Goal: Task Accomplishment & Management: Manage account settings

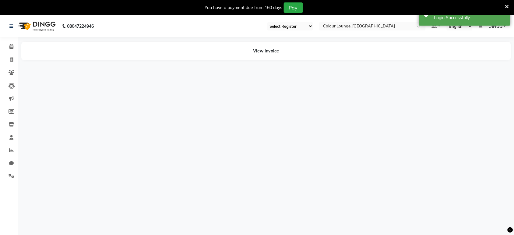
click at [335, 31] on nav "08047224946 Select Register Morning Shift (Service) Evening Shift (Service) Sel…" at bounding box center [257, 26] width 514 height 22
click at [346, 31] on nav "08047224946 Select Register Morning Shift (Service) Evening Shift (Service) Sel…" at bounding box center [257, 26] width 514 height 22
click at [353, 29] on input "text" at bounding box center [366, 27] width 88 height 6
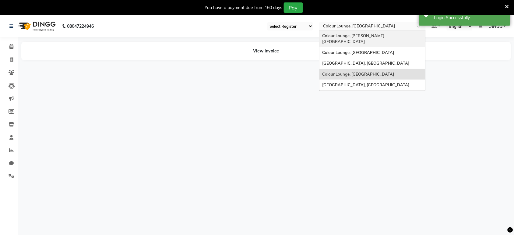
click at [355, 40] on div "Colour Lounge, [PERSON_NAME][GEOGRAPHIC_DATA]" at bounding box center [373, 38] width 106 height 17
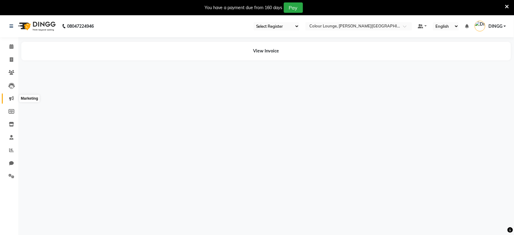
click at [11, 100] on icon at bounding box center [11, 98] width 5 height 5
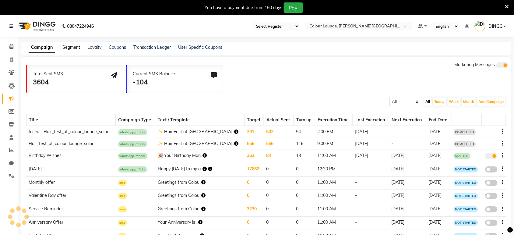
click at [75, 46] on link "Segment" at bounding box center [71, 46] width 18 height 5
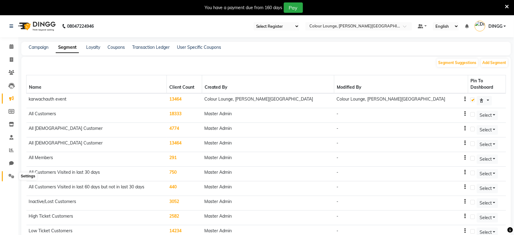
click at [9, 177] on icon at bounding box center [12, 176] width 6 height 5
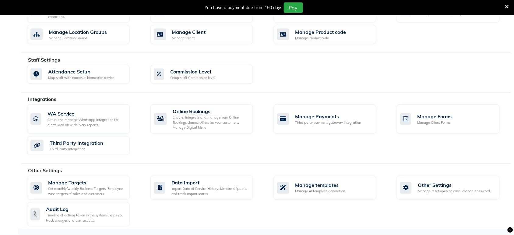
scroll to position [282, 0]
click at [360, 182] on div "Manage templates Manage AI template generation" at bounding box center [324, 188] width 94 height 12
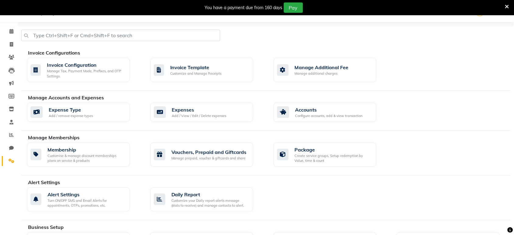
select select "APPROVED"
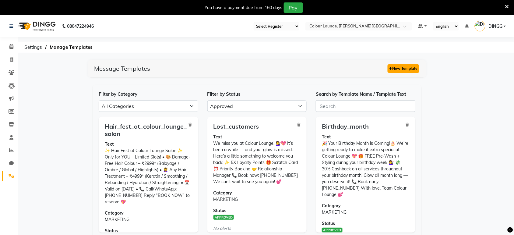
click at [410, 67] on button "New Template" at bounding box center [404, 68] width 32 height 9
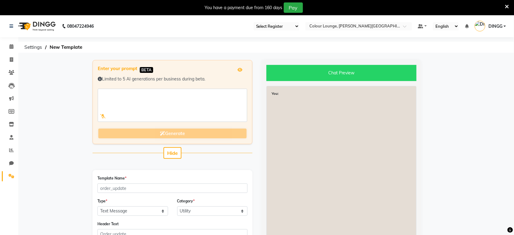
click at [174, 159] on div "Enter your prompt BETA Limited to 5 AI generations per business during beta. Ge…" at bounding box center [172, 212] width 169 height 305
click at [174, 158] on button "Hide" at bounding box center [173, 153] width 18 height 12
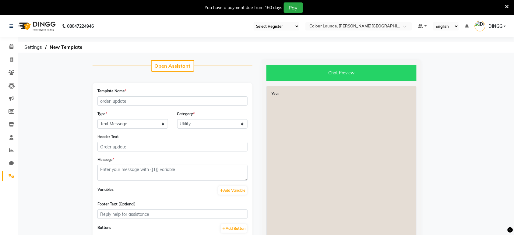
click at [177, 162] on div "Message *" at bounding box center [173, 168] width 150 height 24
click at [176, 165] on textarea at bounding box center [173, 173] width 150 height 16
paste textarea "🎉 Congratulations! 🎉 You have WON an exclusive Hair Fest Offer at Colour Lounge…"
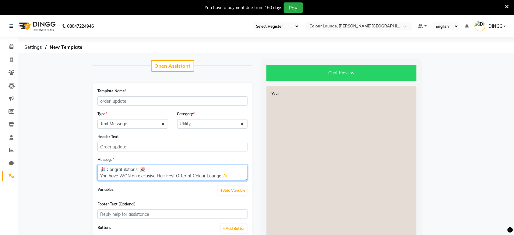
scroll to position [62, 0]
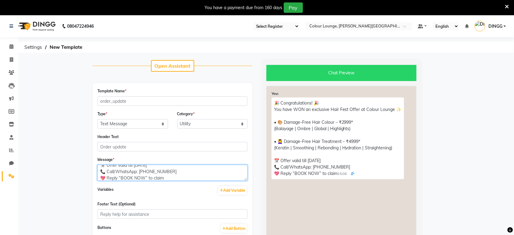
type textarea "🎉 Congratulations! 🎉 You have WON an exclusive Hair Fest Offer at Colour Lounge…"
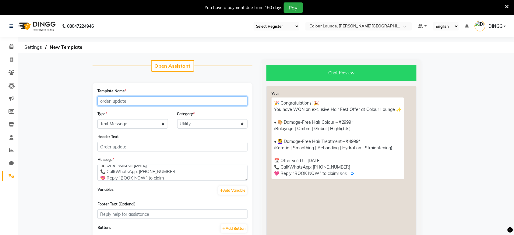
click at [206, 105] on input "Template Name *" at bounding box center [173, 100] width 150 height 9
type input "n"
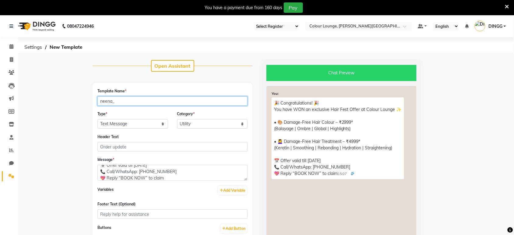
click at [127, 101] on input "neena_" at bounding box center [173, 100] width 150 height 9
type input "neena_puran_offer"
click at [296, 117] on p "🎉 Congratulations! 🎉 You have WON an exclusive Hair Fest Offer at Colour Lounge…" at bounding box center [338, 139] width 133 height 82
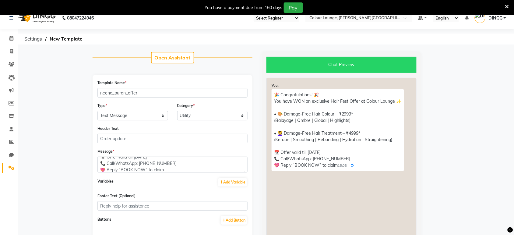
scroll to position [9, 0]
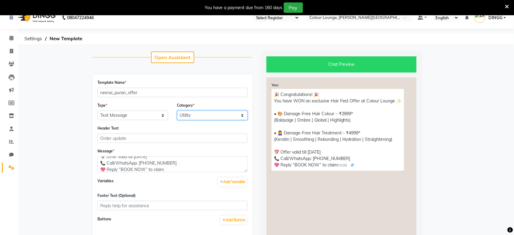
click at [217, 112] on select "Utility Marketing" at bounding box center [212, 115] width 71 height 9
select select "MARKETING"
click at [177, 111] on select "Utility Marketing" at bounding box center [212, 115] width 71 height 9
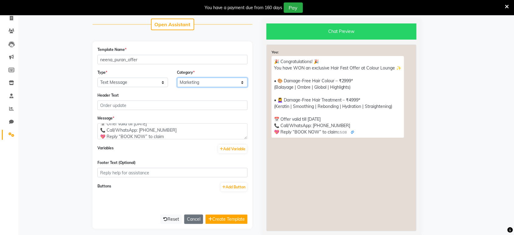
scroll to position [64, 0]
click at [220, 216] on button "Create Template" at bounding box center [227, 219] width 42 height 9
select select "APPROVED"
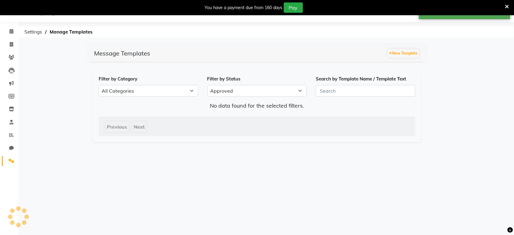
scroll to position [41, 0]
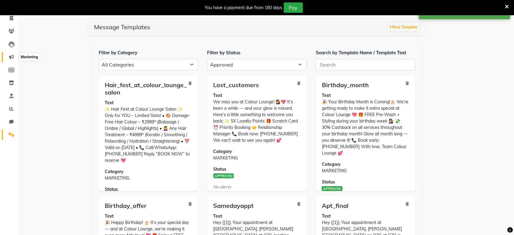
click at [10, 58] on icon at bounding box center [11, 57] width 5 height 5
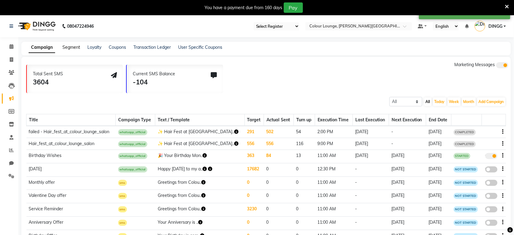
click at [69, 48] on link "Segment" at bounding box center [71, 46] width 18 height 5
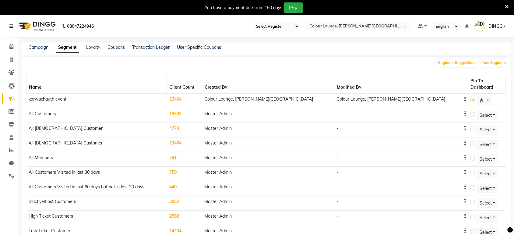
scroll to position [192, 0]
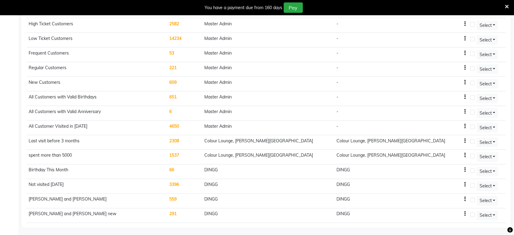
click at [456, 214] on td "DINGG" at bounding box center [402, 215] width 134 height 15
click at [465, 214] on icon "button" at bounding box center [465, 214] width 1 height 0
click at [441, 207] on div "Edit" at bounding box center [440, 208] width 15 height 8
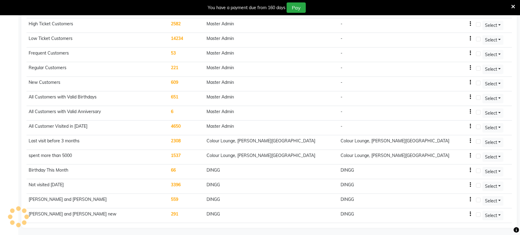
select select ">="
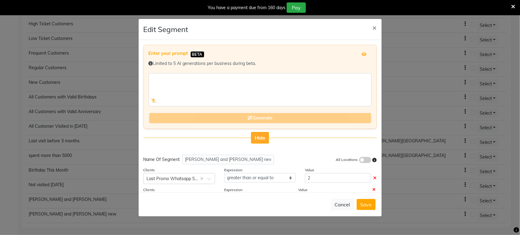
click at [259, 139] on span "Hide" at bounding box center [260, 138] width 11 height 6
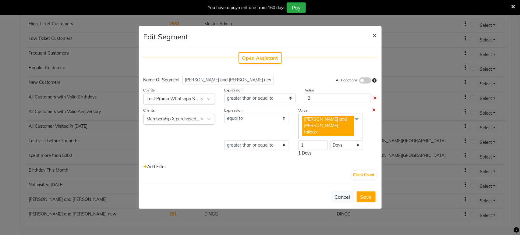
click at [373, 38] on span "×" at bounding box center [375, 34] width 4 height 9
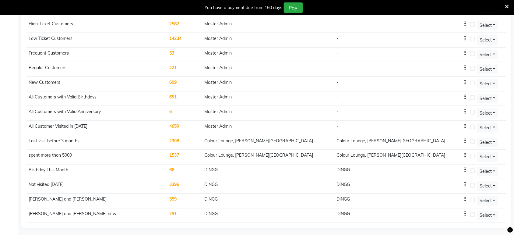
click at [468, 197] on td "Select" at bounding box center [487, 201] width 38 height 15
click at [457, 197] on td "DINGG" at bounding box center [402, 201] width 134 height 15
click at [456, 197] on td "DINGG" at bounding box center [402, 201] width 134 height 15
click at [453, 197] on div "DINGG" at bounding box center [401, 199] width 129 height 6
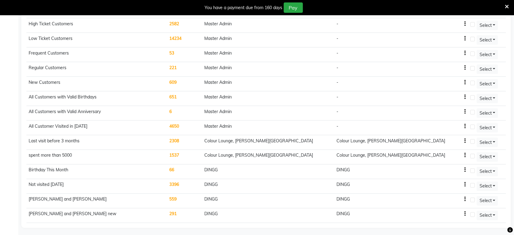
scroll to position [0, 0]
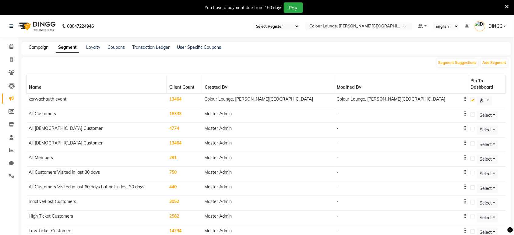
click at [41, 49] on link "Campaign" at bounding box center [39, 46] width 20 height 5
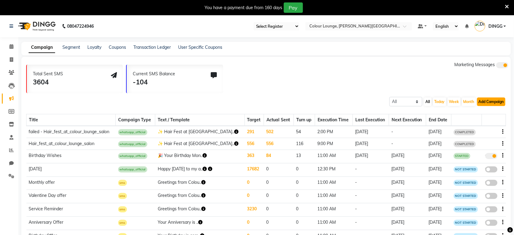
click at [485, 101] on button "Add Campaign" at bounding box center [492, 102] width 28 height 9
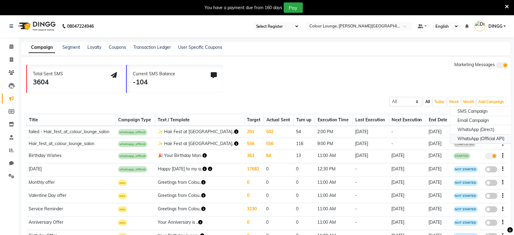
click at [478, 136] on div "WhatsApp (Official API)" at bounding box center [482, 138] width 62 height 9
select select "2"
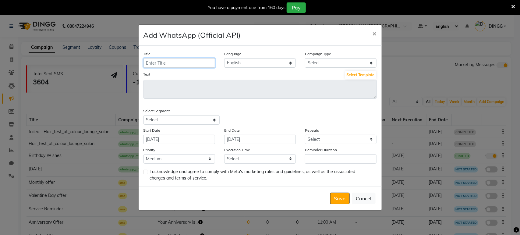
click at [181, 66] on input "Title" at bounding box center [180, 62] width 72 height 9
click at [180, 59] on input "Title" at bounding box center [180, 62] width 72 height 9
type input "P"
type input "Neena Puran Sept offer"
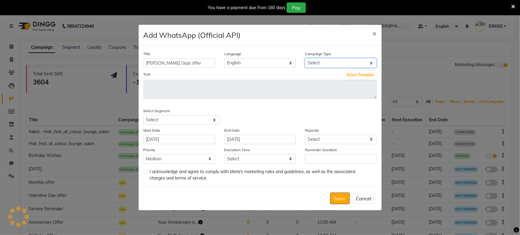
click at [321, 67] on select "Select Birthday Anniversary Promotional Service reminder" at bounding box center [341, 62] width 72 height 9
select select "3"
click at [305, 58] on select "Select Birthday Anniversary Promotional Service reminder" at bounding box center [341, 62] width 72 height 9
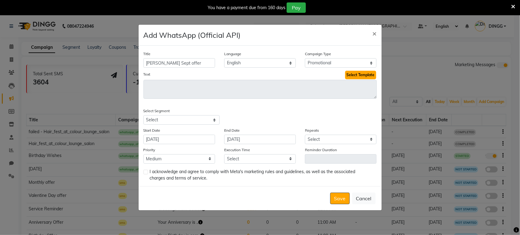
click at [346, 78] on button "Select Template" at bounding box center [360, 75] width 31 height 9
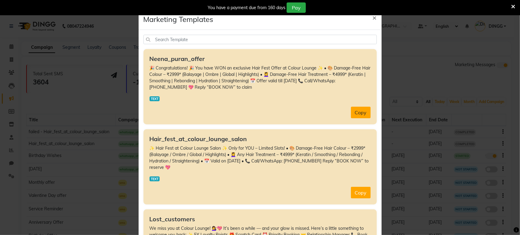
click at [354, 110] on button "Copy" at bounding box center [361, 113] width 20 height 12
type textarea "🎉 Congratulations! 🎉 You have WON an exclusive Hair Fest Offer at Colour Lounge…"
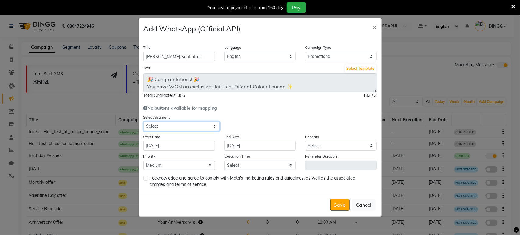
click at [183, 123] on select "Select karwachauth event All Customers All Male Customer All Female Customer Al…" at bounding box center [182, 126] width 76 height 9
select select "42198"
click at [144, 122] on select "Select karwachauth event All Customers All Male Customer All Female Customer Al…" at bounding box center [182, 126] width 76 height 9
click at [197, 127] on select "Select karwachauth event All Customers All Male Customer All Female Customer Al…" at bounding box center [182, 126] width 76 height 9
click at [144, 122] on select "Select karwachauth event All Customers All Male Customer All Female Customer Al…" at bounding box center [182, 126] width 76 height 9
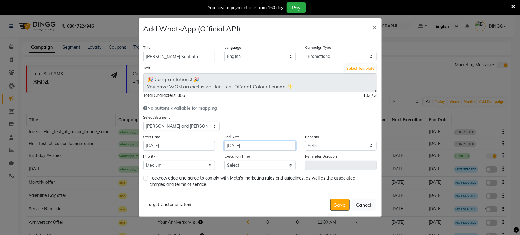
click at [252, 143] on input "[DATE]" at bounding box center [260, 145] width 72 height 9
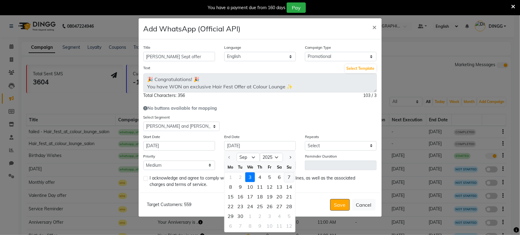
click at [291, 173] on div "7" at bounding box center [289, 177] width 10 height 10
type input "07-09-2025"
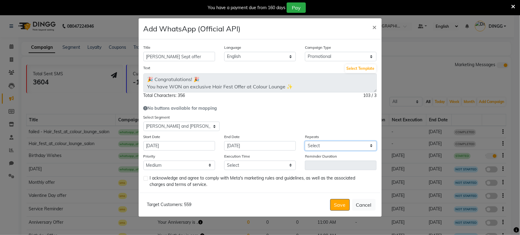
click at [323, 144] on select "Select Once Daily Alternate Day Weekly Monthly Yearly" at bounding box center [341, 145] width 72 height 9
select select "2"
click at [305, 141] on select "Select Once Daily Alternate Day Weekly Monthly Yearly" at bounding box center [341, 145] width 72 height 9
click at [265, 164] on select "Select 09:00 AM 09:15 AM 09:30 AM 09:45 AM 10:00 AM 10:15 AM 10:30 AM 10:45 AM …" at bounding box center [260, 165] width 72 height 9
select select "945"
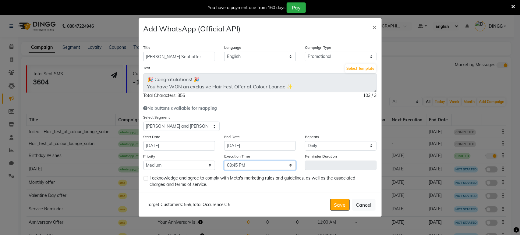
click at [224, 161] on select "Select 09:00 AM 09:15 AM 09:30 AM 09:45 AM 10:00 AM 10:15 AM 10:30 AM 10:45 AM …" at bounding box center [260, 165] width 72 height 9
click at [144, 178] on label at bounding box center [146, 178] width 5 height 5
click at [144, 178] on input "checkbox" at bounding box center [146, 179] width 4 height 4
checkbox input "true"
click at [340, 203] on button "Save" at bounding box center [340, 205] width 20 height 12
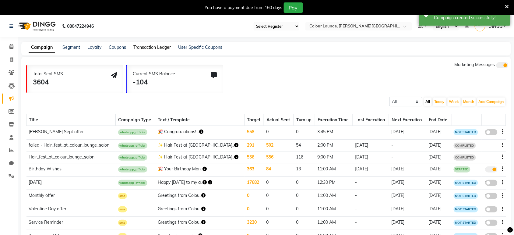
click at [145, 48] on link "Transaction Ledger" at bounding box center [151, 46] width 37 height 5
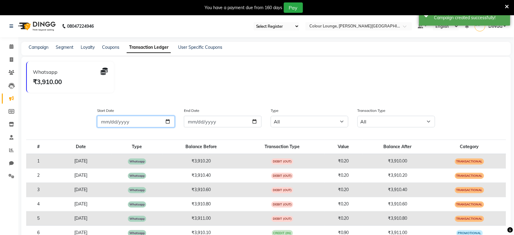
click at [128, 122] on input "Start Date" at bounding box center [136, 122] width 78 height 12
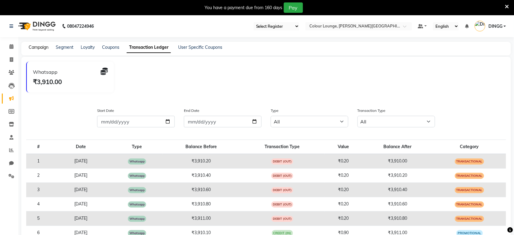
click at [40, 48] on link "Campaign" at bounding box center [39, 46] width 20 height 5
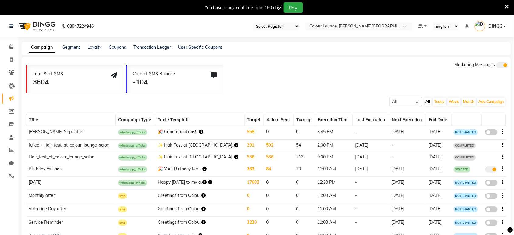
click at [204, 130] on icon "button" at bounding box center [201, 132] width 4 height 4
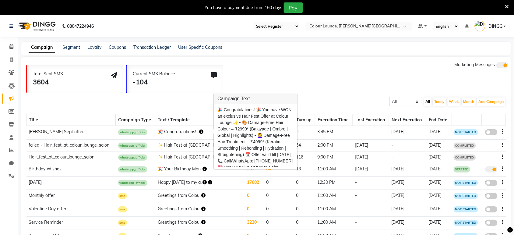
scroll to position [16, 0]
click at [491, 122] on th at bounding box center [494, 120] width 24 height 12
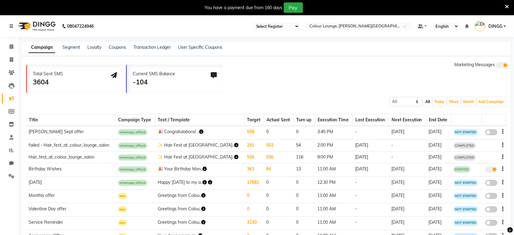
click at [503, 132] on icon "button" at bounding box center [503, 132] width 1 height 0
click at [75, 46] on link "Segment" at bounding box center [71, 46] width 18 height 5
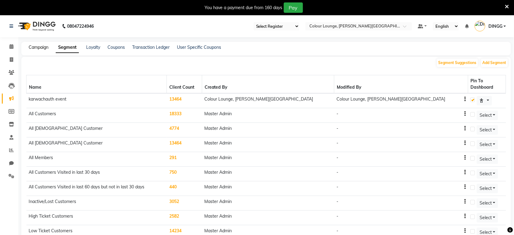
click at [31, 45] on link "Campaign" at bounding box center [39, 46] width 20 height 5
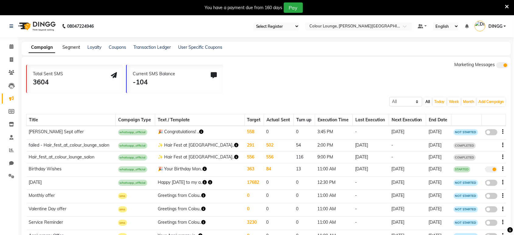
click at [70, 45] on link "Segment" at bounding box center [71, 46] width 18 height 5
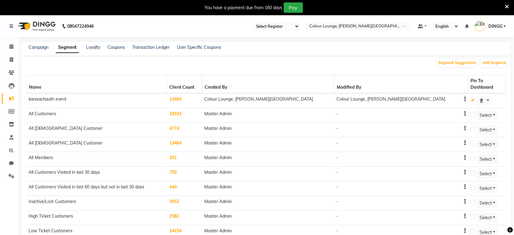
scroll to position [192, 0]
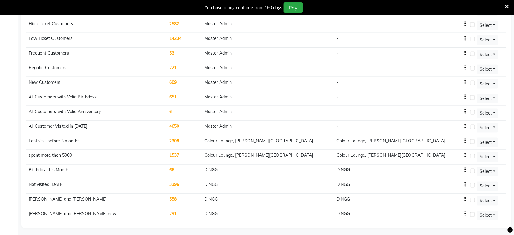
click at [453, 196] on div "DINGG" at bounding box center [401, 199] width 129 height 6
click at [465, 199] on icon "button" at bounding box center [465, 199] width 1 height 0
click at [443, 192] on div "Edit" at bounding box center [440, 194] width 15 height 8
select select ">="
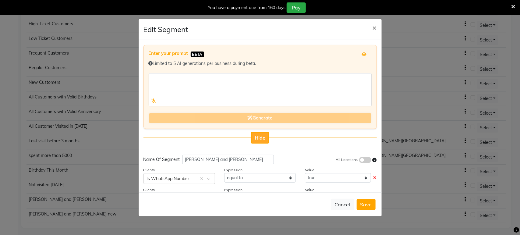
click at [262, 132] on button "Hide" at bounding box center [260, 138] width 18 height 12
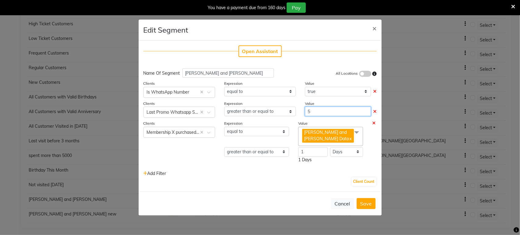
click at [321, 108] on input "5" at bounding box center [338, 111] width 66 height 9
type input "3"
click at [360, 178] on button "Client Count" at bounding box center [364, 181] width 24 height 9
click at [365, 204] on button "Save" at bounding box center [366, 203] width 19 height 11
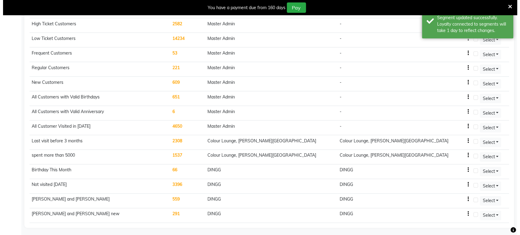
scroll to position [0, 0]
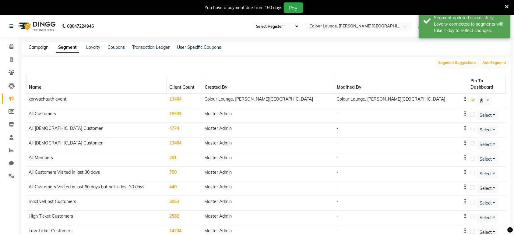
click at [43, 48] on link "Campaign" at bounding box center [39, 46] width 20 height 5
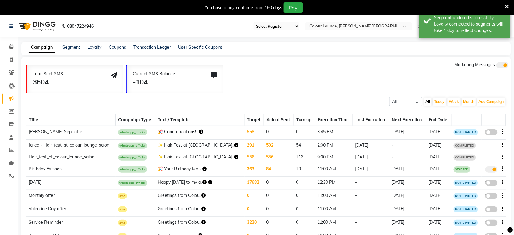
click at [493, 131] on span at bounding box center [492, 132] width 12 height 6
click at [494, 133] on input "false" at bounding box center [494, 133] width 0 height 0
select select "3"
select select "42198"
select select "2"
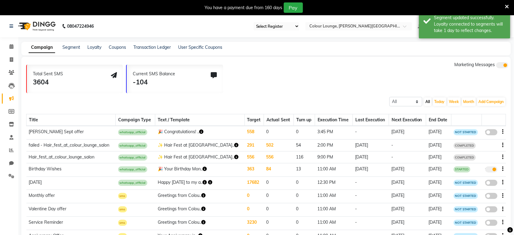
select select "2"
select select "945"
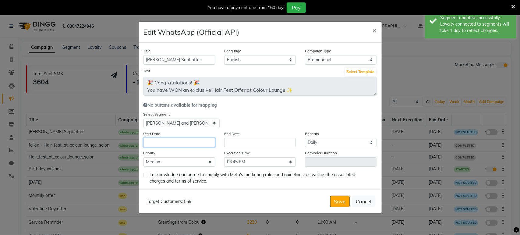
click at [161, 139] on input "text" at bounding box center [180, 142] width 72 height 9
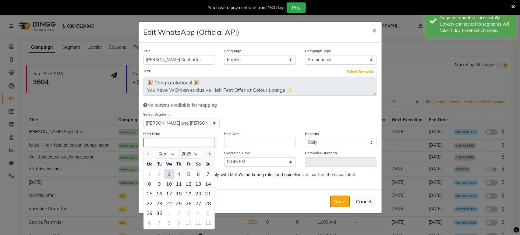
click at [171, 172] on div "3" at bounding box center [170, 174] width 10 height 10
type input "[DATE]"
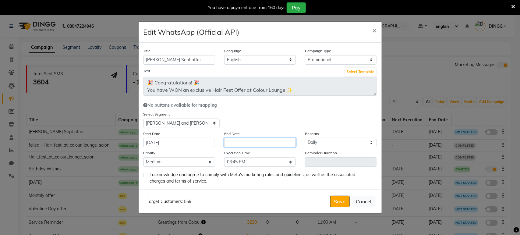
click at [253, 143] on input "text" at bounding box center [260, 142] width 72 height 9
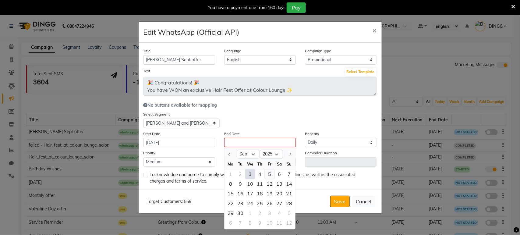
click at [270, 176] on div "5" at bounding box center [270, 174] width 10 height 10
type input "05-09-2025"
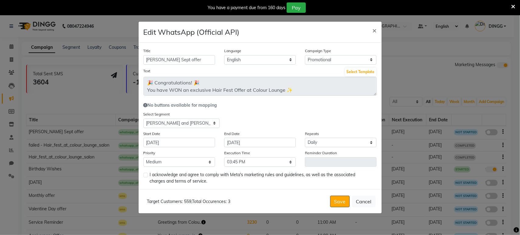
click at [163, 179] on span "I acknowledge and agree to comply with Meta's marketing rules and guidelines, a…" at bounding box center [261, 178] width 222 height 13
click at [155, 175] on span "I acknowledge and agree to comply with Meta's marketing rules and guidelines, a…" at bounding box center [261, 178] width 222 height 13
click at [144, 175] on label at bounding box center [146, 175] width 5 height 5
click at [144, 175] on input "checkbox" at bounding box center [146, 175] width 4 height 4
checkbox input "true"
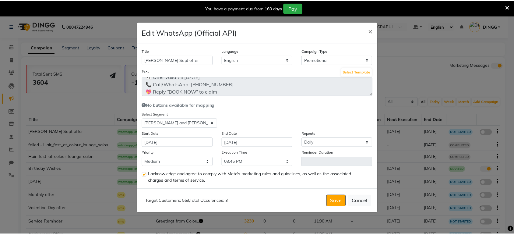
scroll to position [73, 0]
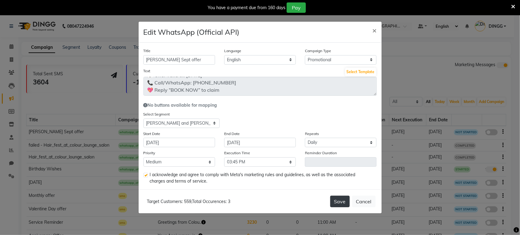
click at [341, 200] on button "Save" at bounding box center [340, 202] width 20 height 12
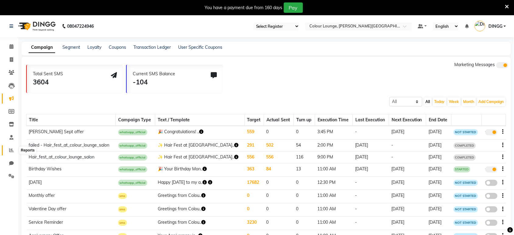
click at [11, 150] on icon at bounding box center [11, 150] width 5 height 5
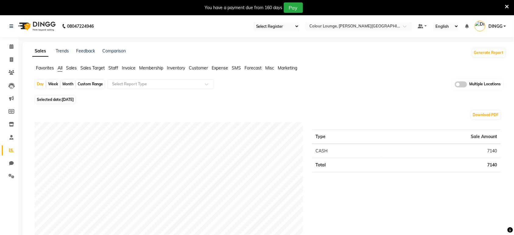
click at [115, 69] on span "Staff" at bounding box center [113, 67] width 10 height 5
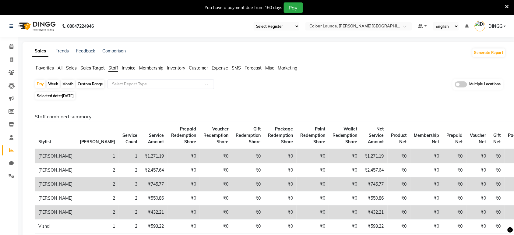
click at [89, 86] on div "Custom Range" at bounding box center [90, 84] width 28 height 9
select select "9"
select select "2025"
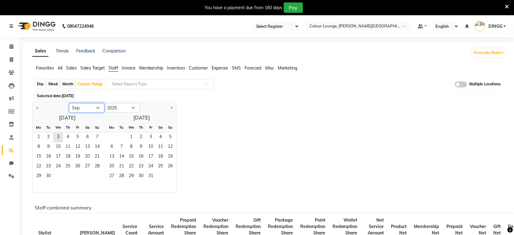
click at [81, 107] on select "Jan Feb Mar Apr May Jun Jul Aug Sep Oct Nov Dec" at bounding box center [86, 107] width 35 height 9
select select "1"
click at [69, 104] on select "Jan Feb Mar Apr May Jun Jul Aug Sep Oct Nov Dec" at bounding box center [86, 107] width 35 height 9
click at [351, 27] on input "text" at bounding box center [353, 27] width 88 height 6
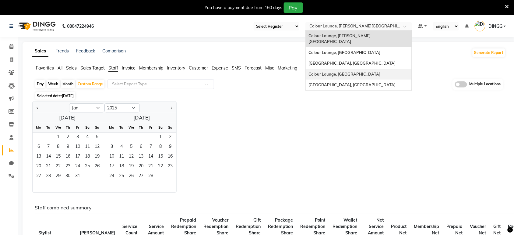
click at [354, 69] on div "Colour Lounge, [GEOGRAPHIC_DATA]" at bounding box center [359, 74] width 106 height 11
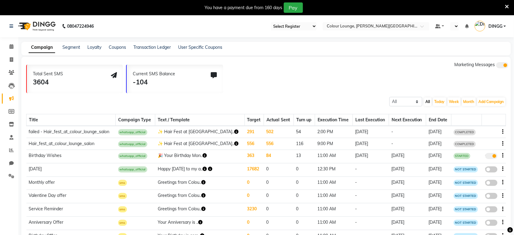
select select "en"
click at [73, 49] on link "Segment" at bounding box center [71, 46] width 18 height 5
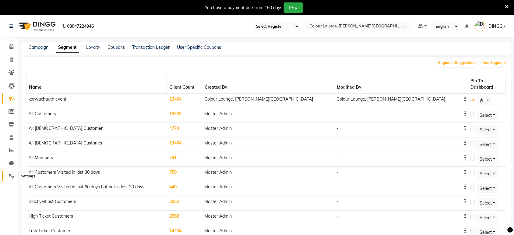
click at [11, 177] on icon at bounding box center [12, 176] width 6 height 5
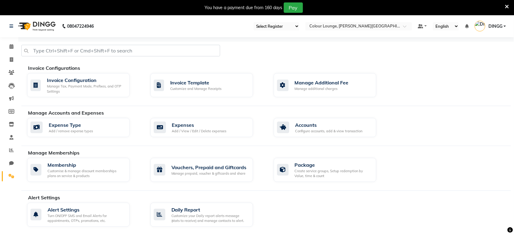
scroll to position [282, 0]
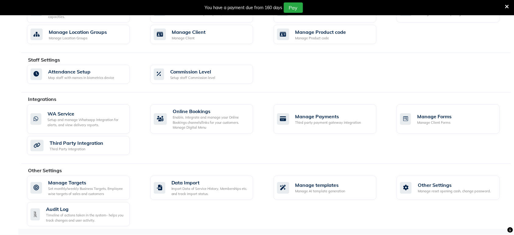
click at [310, 200] on div "Manage Targets Set monthly/weekly Business Targets, Employee wise targets of sa…" at bounding box center [269, 202] width 493 height 53
click at [310, 192] on div "Manage AI template generation" at bounding box center [321, 191] width 50 height 5
select select "APPROVED"
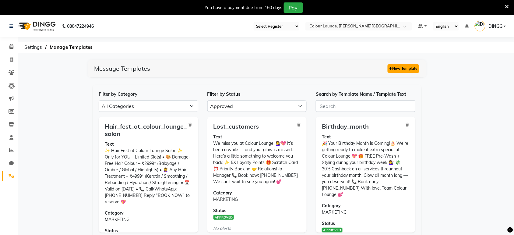
click at [395, 66] on button "New Template" at bounding box center [404, 68] width 32 height 9
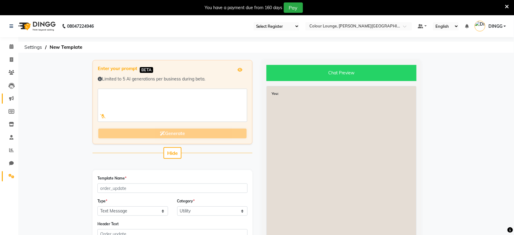
click at [11, 94] on link "Marketing" at bounding box center [9, 99] width 15 height 10
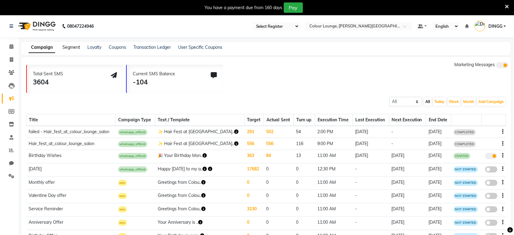
click at [69, 44] on link "Segment" at bounding box center [71, 46] width 18 height 5
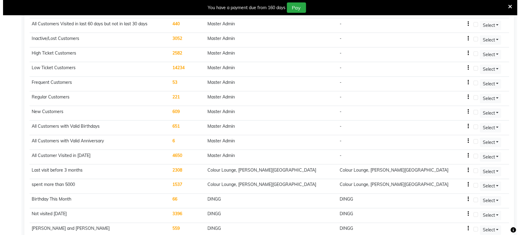
scroll to position [192, 0]
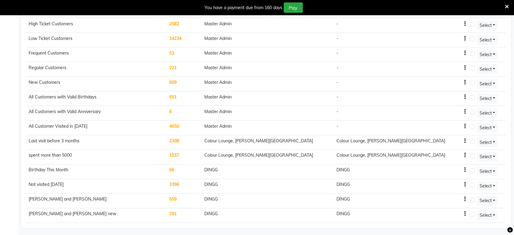
click at [202, 196] on td "559" at bounding box center [184, 201] width 35 height 15
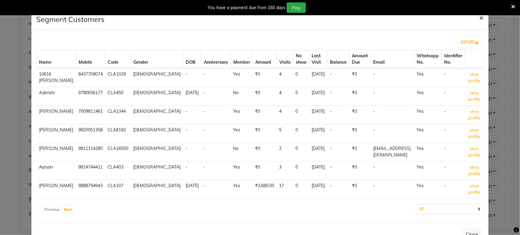
click at [479, 17] on button "×" at bounding box center [482, 17] width 14 height 17
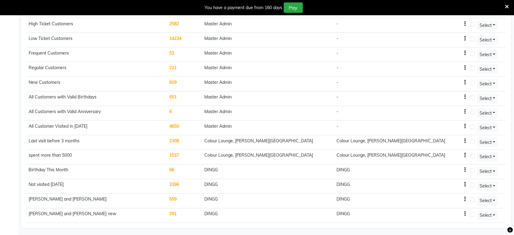
click at [453, 197] on div "DINGG" at bounding box center [401, 199] width 129 height 6
click at [456, 197] on td "DINGG" at bounding box center [402, 201] width 134 height 15
click at [465, 199] on icon "button" at bounding box center [465, 199] width 1 height 0
click at [441, 193] on div "Edit" at bounding box center [440, 194] width 15 height 8
select select ">="
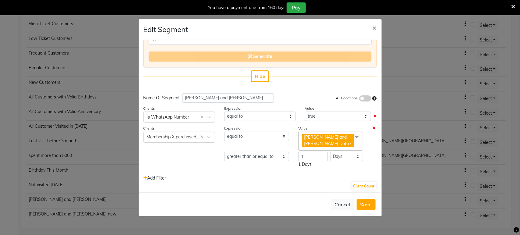
scroll to position [65, 0]
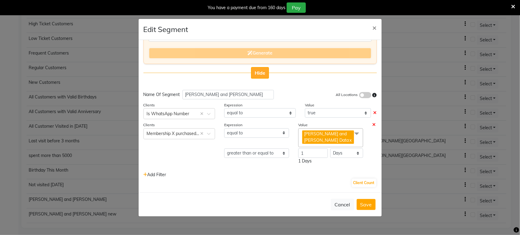
click at [258, 74] on span "Hide" at bounding box center [260, 73] width 11 height 6
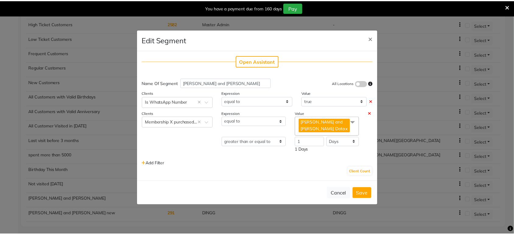
scroll to position [0, 0]
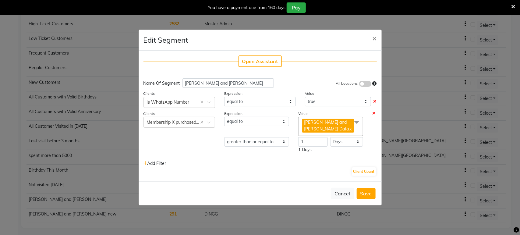
click at [156, 165] on span "Add Filter" at bounding box center [155, 163] width 23 height 5
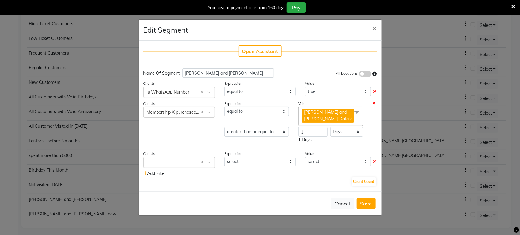
click at [173, 157] on ng-select "Select × ×" at bounding box center [180, 162] width 72 height 11
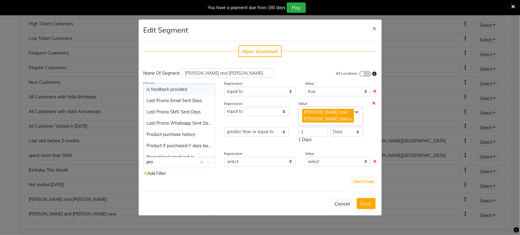
type input "prom"
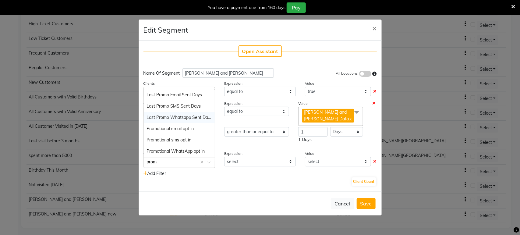
click at [181, 115] on span "Last Promo Whatsapp Sent Days" at bounding box center [180, 117] width 66 height 5
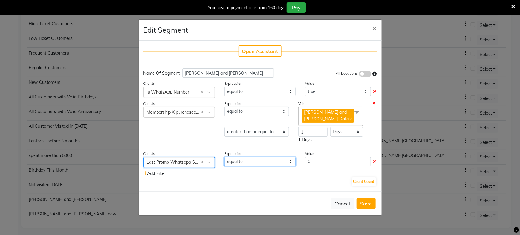
click at [284, 161] on select "equal to greater than greater than or equal to less than less than or equal to" at bounding box center [260, 161] width 72 height 9
select select ">="
click at [224, 157] on select "equal to greater than greater than or equal to less than less than or equal to" at bounding box center [260, 161] width 72 height 9
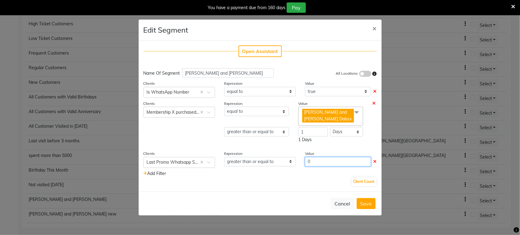
click at [337, 162] on input "0" at bounding box center [338, 161] width 66 height 9
type input "5"
click at [358, 181] on button "Client Count" at bounding box center [364, 181] width 24 height 9
click at [363, 203] on button "Save" at bounding box center [366, 203] width 19 height 11
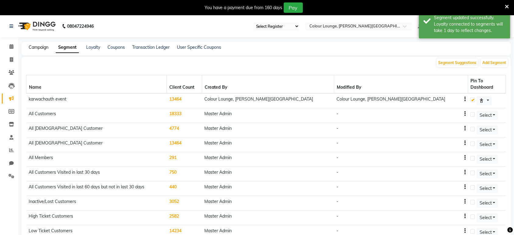
click at [38, 48] on link "Campaign" at bounding box center [39, 46] width 20 height 5
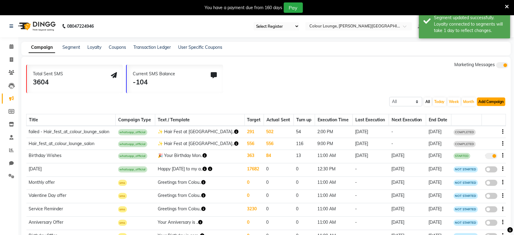
click at [485, 100] on button "Add Campaign" at bounding box center [492, 102] width 28 height 9
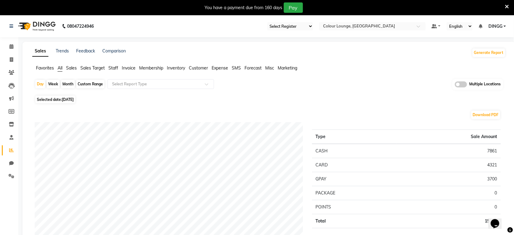
click at [97, 84] on div "Custom Range" at bounding box center [90, 84] width 28 height 9
select select "9"
select select "2025"
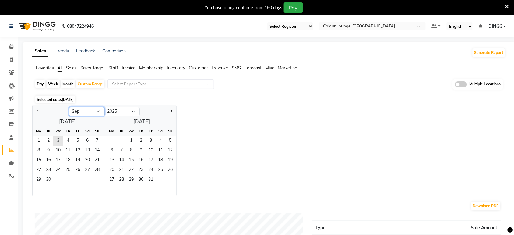
click at [81, 113] on select "Jan Feb Mar Apr May Jun Jul Aug Sep Oct Nov Dec" at bounding box center [86, 111] width 35 height 9
click at [69, 107] on select "Jan Feb Mar Apr May Jun Jul Aug Sep Oct Nov Dec" at bounding box center [86, 111] width 35 height 9
click at [63, 142] on span "1" at bounding box center [58, 141] width 10 height 10
click at [92, 110] on select "Jan Feb Mar Apr May Jun Jul Aug Sep Oct Nov Dec" at bounding box center [86, 111] width 35 height 9
select select "9"
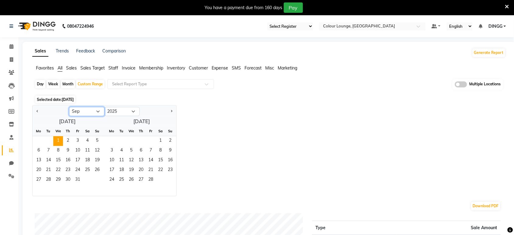
click at [69, 107] on select "Jan Feb Mar Apr May Jun Jul Aug Sep Oct Nov Dec" at bounding box center [86, 111] width 35 height 9
click at [95, 141] on span "7" at bounding box center [97, 141] width 10 height 10
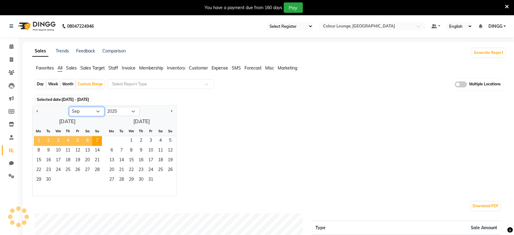
click at [89, 110] on select "Jan Feb Mar Apr May Jun Jul Aug Sep Oct Nov Dec" at bounding box center [86, 111] width 35 height 9
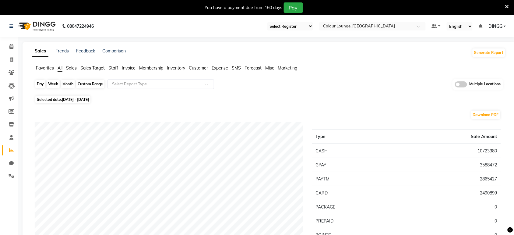
click at [98, 83] on div "Custom Range" at bounding box center [90, 84] width 28 height 9
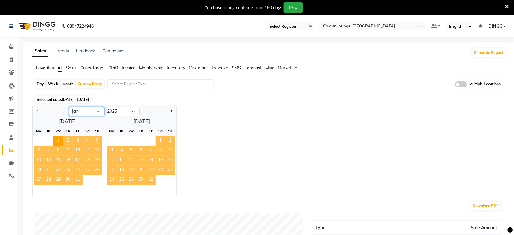
click at [94, 108] on select "Jan Feb Mar Apr May Jun Jul Aug Sep Oct Nov Dec" at bounding box center [86, 111] width 35 height 9
click at [118, 113] on select "2015 2016 2017 2018 2019 2020 2021 2022 2023 2024 2025 2026 2027 2028 2029 2030…" at bounding box center [122, 111] width 35 height 9
click at [105, 107] on select "2015 2016 2017 2018 2019 2020 2021 2022 2023 2024 2025 2026 2027 2028 2029 2030…" at bounding box center [122, 111] width 35 height 9
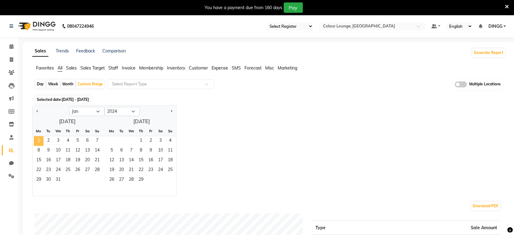
click at [38, 140] on span "1" at bounding box center [39, 141] width 10 height 10
click at [89, 112] on select "Jan Feb Mar Apr May Jun Jul Aug Sep Oct Nov Dec" at bounding box center [86, 111] width 35 height 9
click at [123, 110] on select "2014 2015 2016 2017 2018 2019 2020 2021 2022 2023 2024 2025 2026 2027 2028 2029…" at bounding box center [122, 111] width 35 height 9
select select "2025"
click at [105, 107] on select "2014 2015 2016 2017 2018 2019 2020 2021 2022 2023 2024 2025 2026 2027 2028 2029…" at bounding box center [122, 111] width 35 height 9
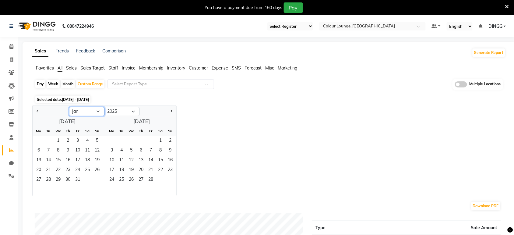
click at [93, 110] on select "Jan Feb Mar Apr May Jun Jul Aug Sep Oct Nov Dec" at bounding box center [86, 111] width 35 height 9
click at [82, 110] on select "Jan Feb Mar Apr May Jun Jul Aug Sep Oct Nov Dec" at bounding box center [86, 111] width 35 height 9
click at [69, 107] on select "Jan Feb Mar Apr May Jun Jul Aug Sep Oct Nov Dec" at bounding box center [86, 111] width 35 height 9
click at [61, 140] on span "1" at bounding box center [58, 141] width 10 height 10
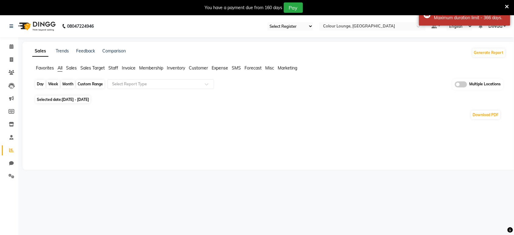
click at [93, 86] on div "Custom Range" at bounding box center [90, 84] width 28 height 9
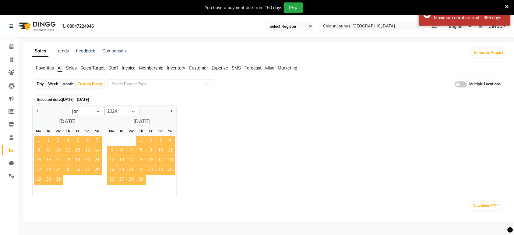
click at [38, 139] on span "1" at bounding box center [39, 141] width 10 height 10
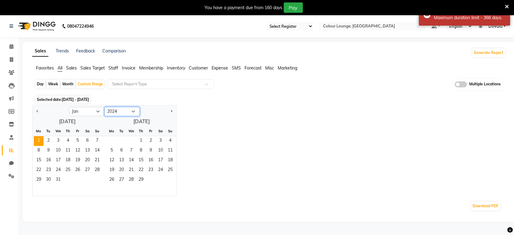
click at [113, 112] on select "2014 2015 2016 2017 2018 2019 2020 2021 2022 2023 2024 2025 2026 2027 2028 2029…" at bounding box center [122, 111] width 35 height 9
select select "2025"
click at [105, 107] on select "2014 2015 2016 2017 2018 2019 2020 2021 2022 2023 2024 2025 2026 2027 2028 2029…" at bounding box center [122, 111] width 35 height 9
click at [91, 112] on select "Jan Feb Mar Apr May Jun Jul Aug Sep Oct Nov Dec" at bounding box center [86, 111] width 35 height 9
click at [69, 107] on select "Jan Feb Mar Apr May Jun Jul Aug Sep Oct Nov Dec" at bounding box center [86, 111] width 35 height 9
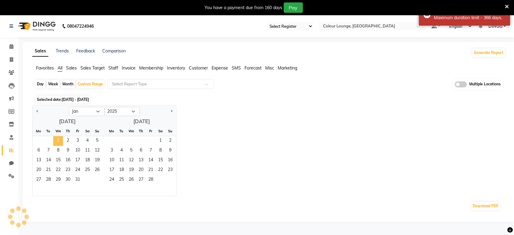
click at [59, 142] on span "1" at bounding box center [58, 141] width 10 height 10
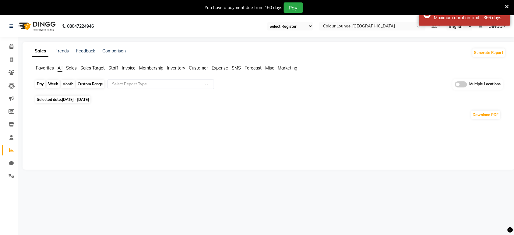
click at [105, 84] on div "Custom Range" at bounding box center [90, 84] width 28 height 9
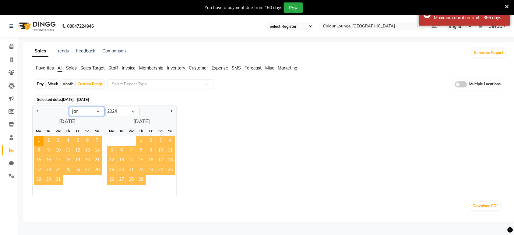
click at [86, 113] on select "Jan Feb Mar Apr May Jun Jul Aug Sep Oct Nov Dec" at bounding box center [86, 111] width 35 height 9
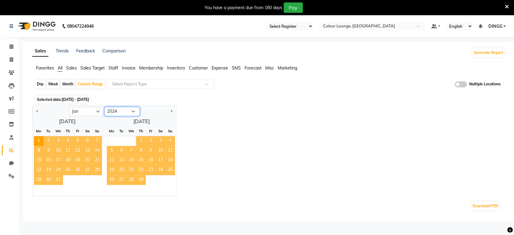
click at [114, 108] on select "2014 2015 2016 2017 2018 2019 2020 2021 2022 2023 2024 2025 2026 2027 2028 2029…" at bounding box center [122, 111] width 35 height 9
select select "2025"
click at [105, 107] on select "2014 2015 2016 2017 2018 2019 2020 2021 2022 2023 2024 2025 2026 2027 2028 2029…" at bounding box center [122, 111] width 35 height 9
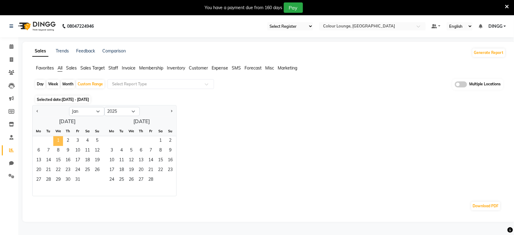
click at [54, 144] on span "1" at bounding box center [58, 141] width 10 height 10
click at [92, 109] on select "Jan Feb Mar Apr May Jun Jul Aug Sep Oct Nov Dec" at bounding box center [86, 111] width 35 height 9
select select "9"
click at [69, 107] on select "Jan Feb Mar Apr May Jun Jul Aug Sep Oct Nov Dec" at bounding box center [86, 111] width 35 height 9
click at [50, 180] on span "30" at bounding box center [49, 180] width 10 height 10
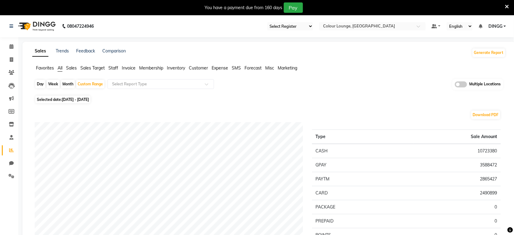
click at [118, 69] on span "Staff" at bounding box center [113, 67] width 10 height 5
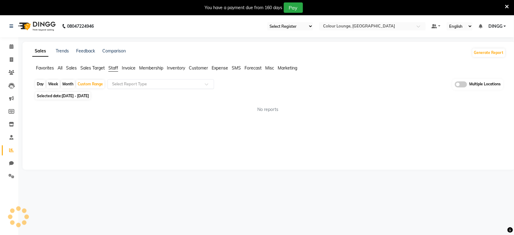
click at [125, 81] on input "text" at bounding box center [155, 84] width 88 height 6
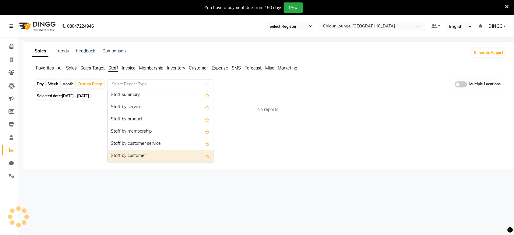
click at [140, 153] on div "Staff by customer" at bounding box center [161, 156] width 106 height 12
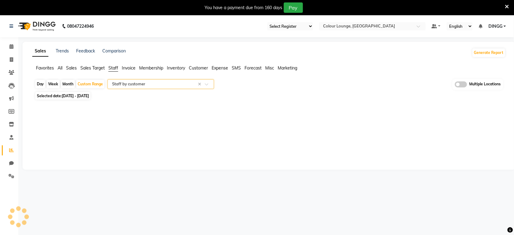
select select "filtered_report"
select select "csv"
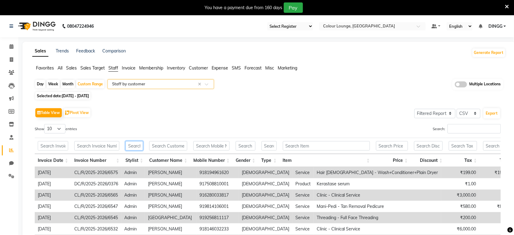
click at [130, 149] on input "text" at bounding box center [135, 145] width 18 height 9
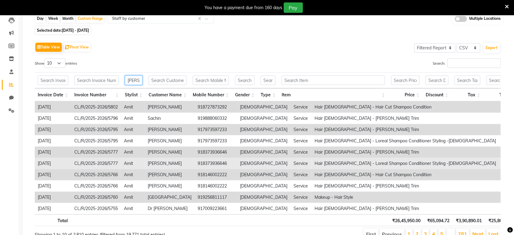
scroll to position [47, 0]
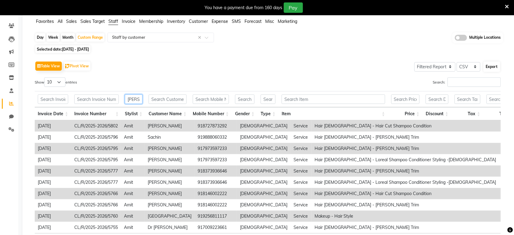
type input "[PERSON_NAME]"
click at [486, 67] on button "Export" at bounding box center [492, 67] width 17 height 10
click at [432, 55] on div "Table View Pivot View Select Full Report Filtered Report Select CSV PDF Export …" at bounding box center [268, 159] width 476 height 209
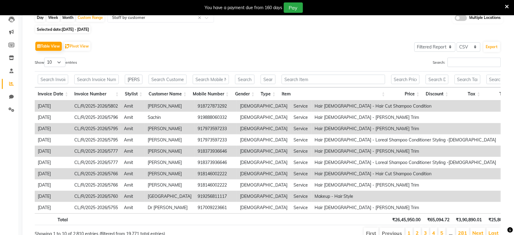
scroll to position [103, 0]
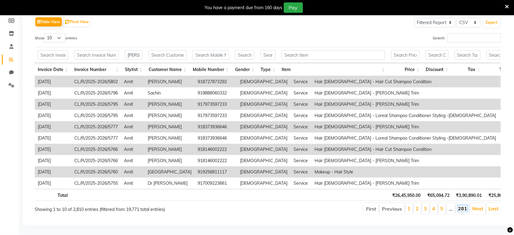
click at [464, 205] on link "281" at bounding box center [463, 208] width 9 height 6
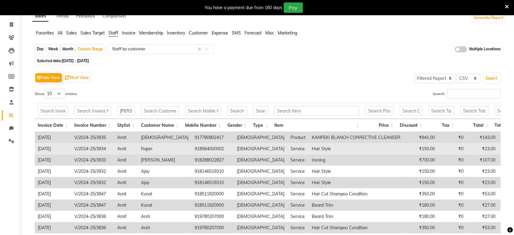
scroll to position [32, 0]
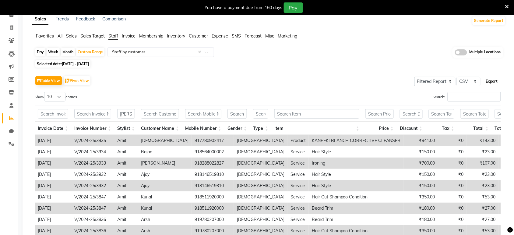
click at [495, 78] on button "Export" at bounding box center [492, 81] width 17 height 10
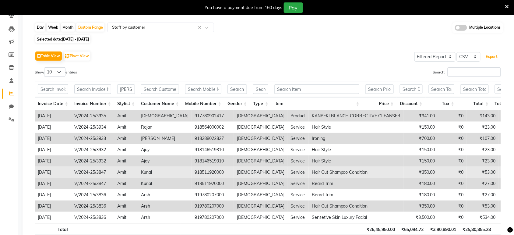
scroll to position [103, 0]
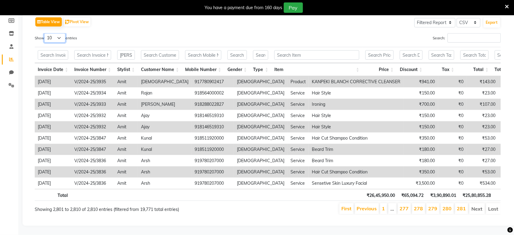
click at [61, 33] on select "10 25 50 100" at bounding box center [54, 37] width 21 height 9
click at [45, 33] on select "10 25 50 100" at bounding box center [54, 37] width 21 height 9
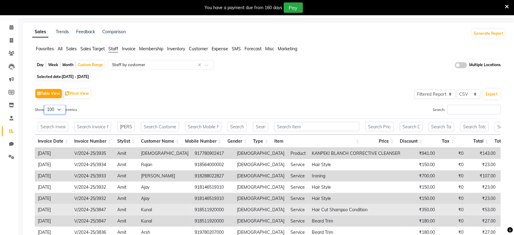
scroll to position [14, 0]
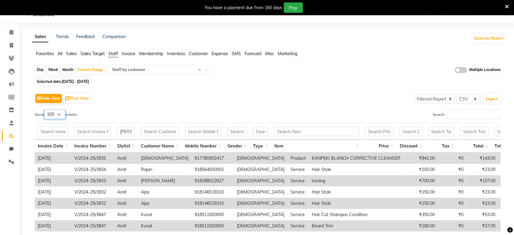
click at [47, 119] on select "10 25 50 100" at bounding box center [54, 114] width 21 height 9
click at [57, 157] on td "2025-01-04" at bounding box center [53, 158] width 37 height 11
click at [57, 110] on select "10 25 50 100" at bounding box center [54, 114] width 21 height 9
click at [45, 110] on select "10 25 50 100" at bounding box center [54, 114] width 21 height 9
click at [60, 115] on select "10 25 50 100" at bounding box center [54, 114] width 21 height 9
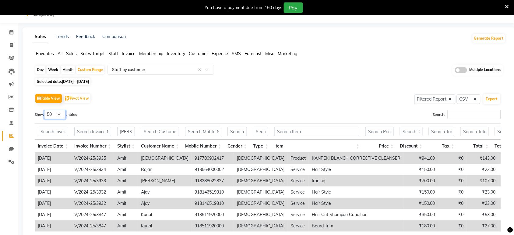
select select "100"
click at [45, 110] on select "10 25 50 100" at bounding box center [54, 114] width 21 height 9
click at [126, 130] on input "[PERSON_NAME]" at bounding box center [126, 131] width 18 height 9
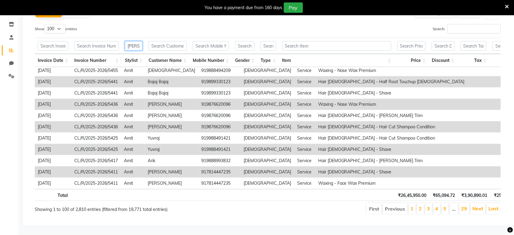
scroll to position [0, 0]
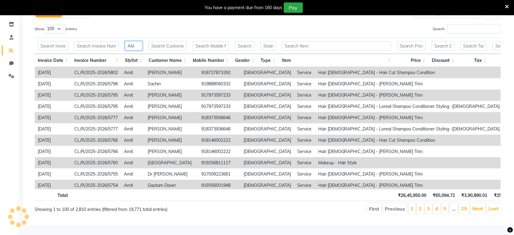
type input "A"
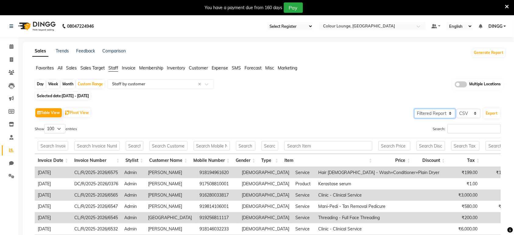
click at [441, 110] on select "Select Full Report Filtered Report" at bounding box center [435, 113] width 41 height 9
select select "full_report"
click at [415, 109] on select "Select Full Report Filtered Report" at bounding box center [435, 113] width 41 height 9
click at [489, 116] on button "Export" at bounding box center [492, 113] width 17 height 10
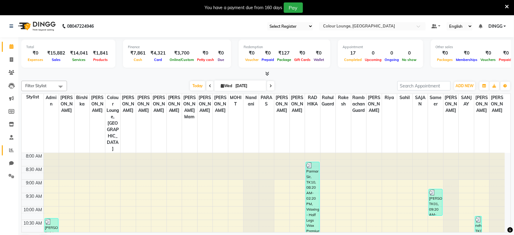
click at [5, 148] on link "Reports" at bounding box center [9, 150] width 15 height 10
